Goal: Information Seeking & Learning: Learn about a topic

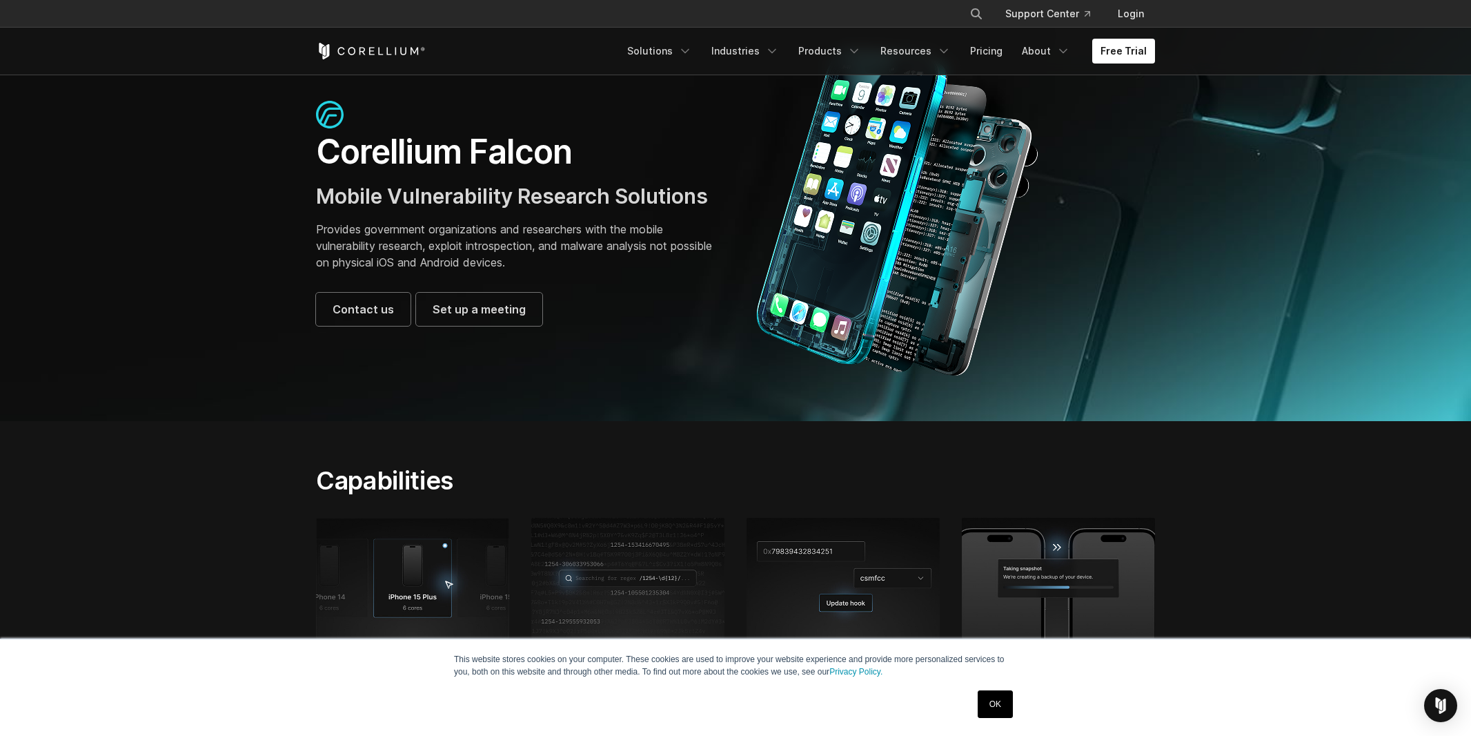
scroll to position [83, 0]
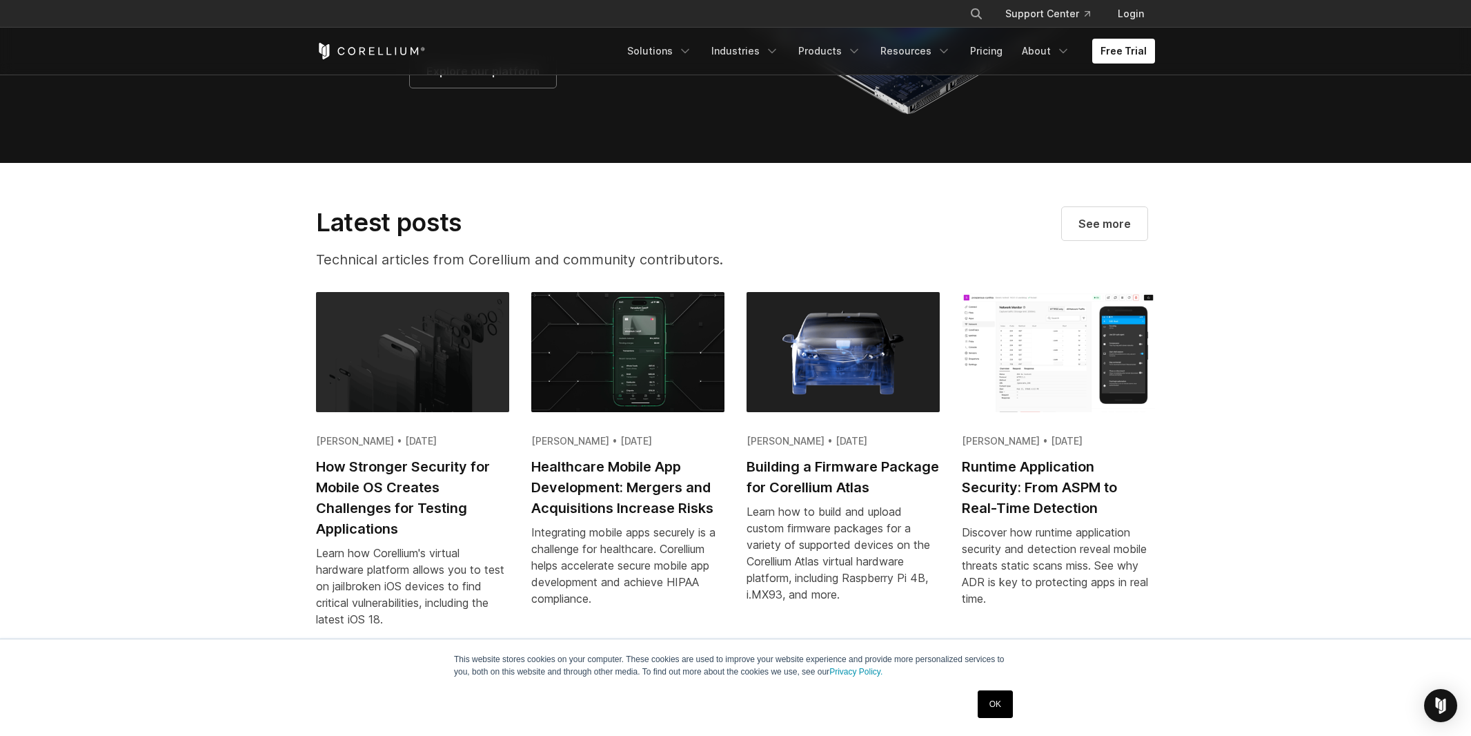
scroll to position [2650, 0]
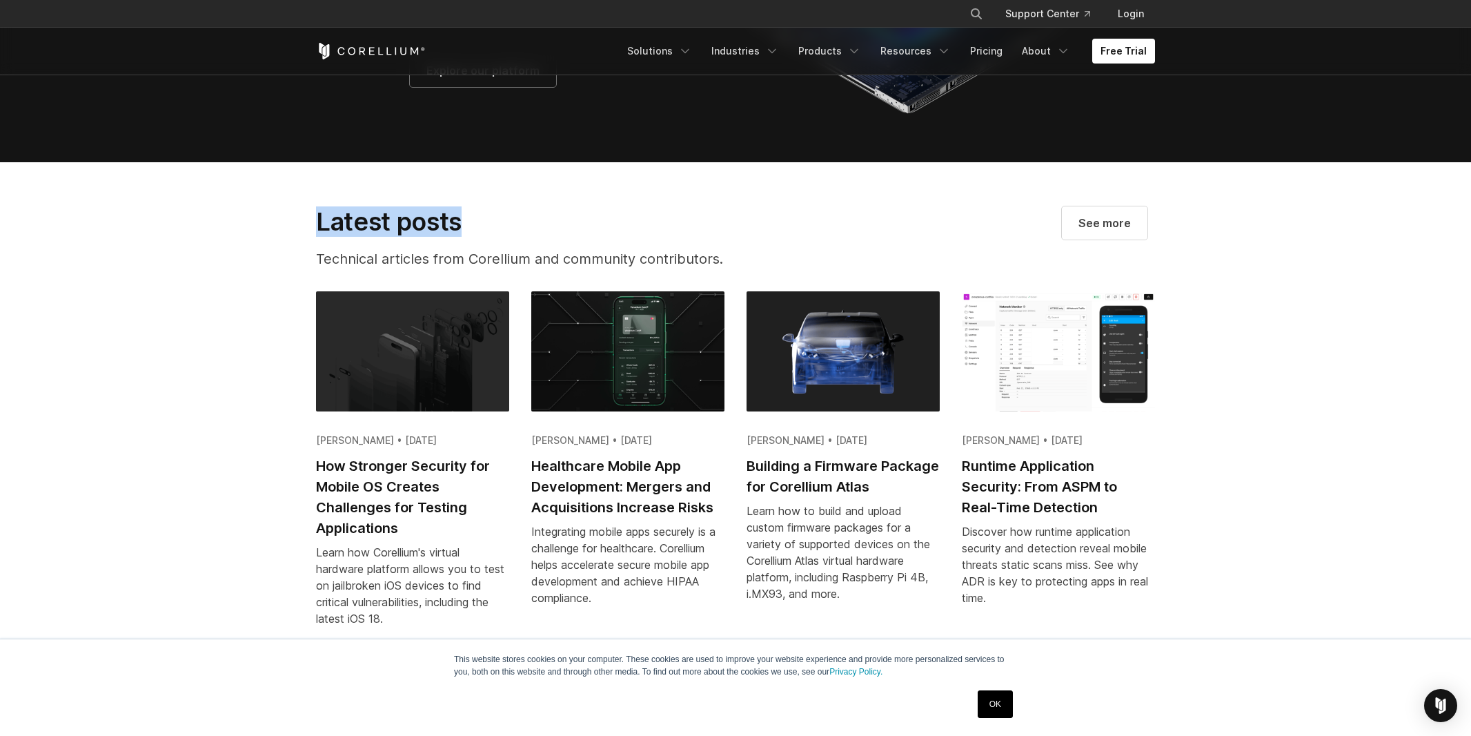
drag, startPoint x: 473, startPoint y: 243, endPoint x: 353, endPoint y: 240, distance: 119.4
click at [319, 237] on h2 "Latest posts" at bounding box center [551, 221] width 471 height 30
click at [527, 237] on h2 "Latest posts" at bounding box center [551, 221] width 471 height 30
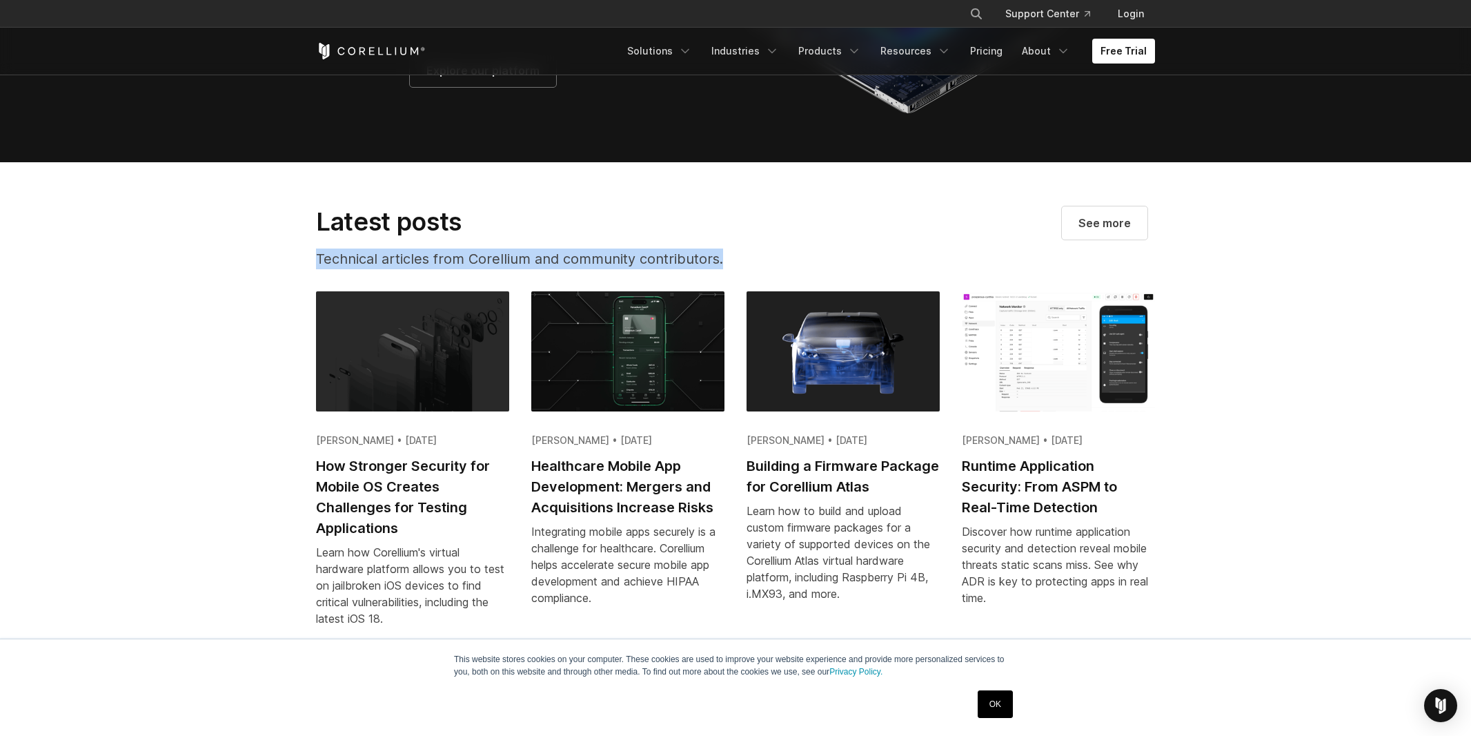
drag, startPoint x: 728, startPoint y: 279, endPoint x: 614, endPoint y: 251, distance: 118.0
click at [614, 251] on div "Latest posts Technical articles from Corellium and community contributors." at bounding box center [551, 242] width 498 height 73
click at [640, 229] on h2 "Latest posts" at bounding box center [551, 221] width 471 height 30
click at [697, 212] on section "Latest posts Technical articles from Corellium and community contributors. See …" at bounding box center [735, 408] width 1471 height 493
